Goal: Check status

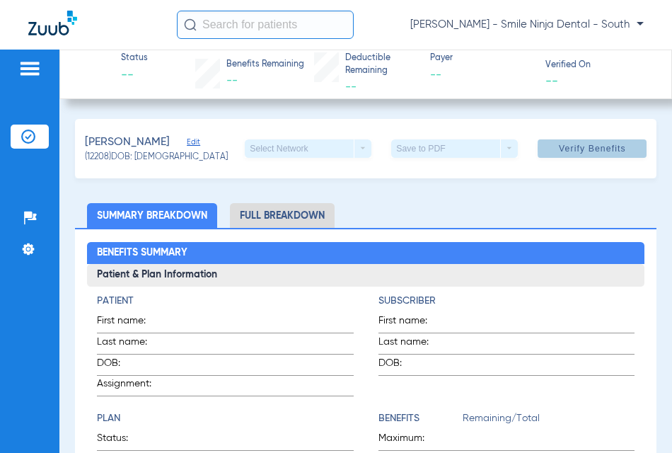
click at [609, 149] on span "Verify Benefits" at bounding box center [592, 148] width 67 height 11
click at [592, 154] on span "Verify Benefits" at bounding box center [592, 148] width 67 height 11
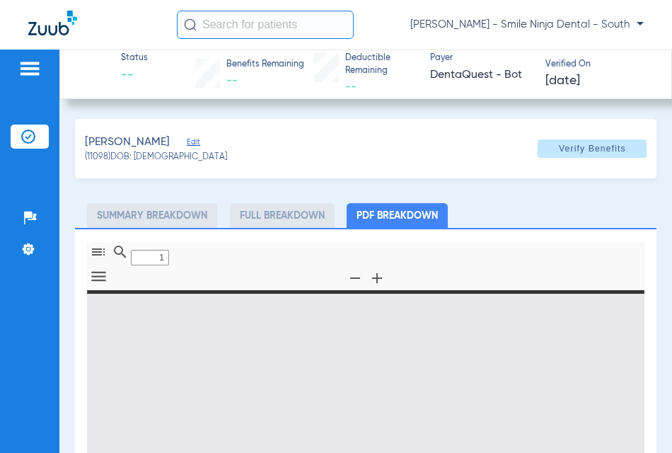
type input "0"
